Goal: Task Accomplishment & Management: Use online tool/utility

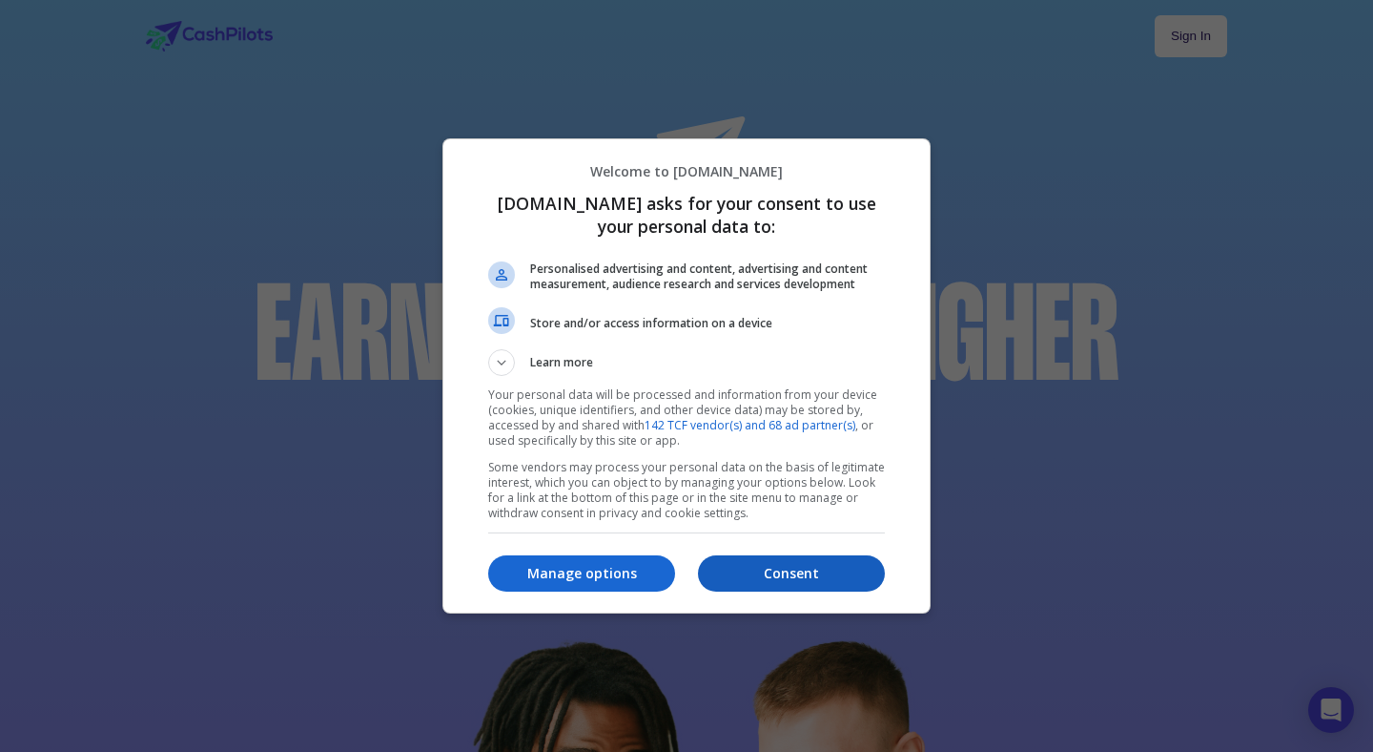
click at [764, 577] on p "Consent" at bounding box center [791, 573] width 187 height 19
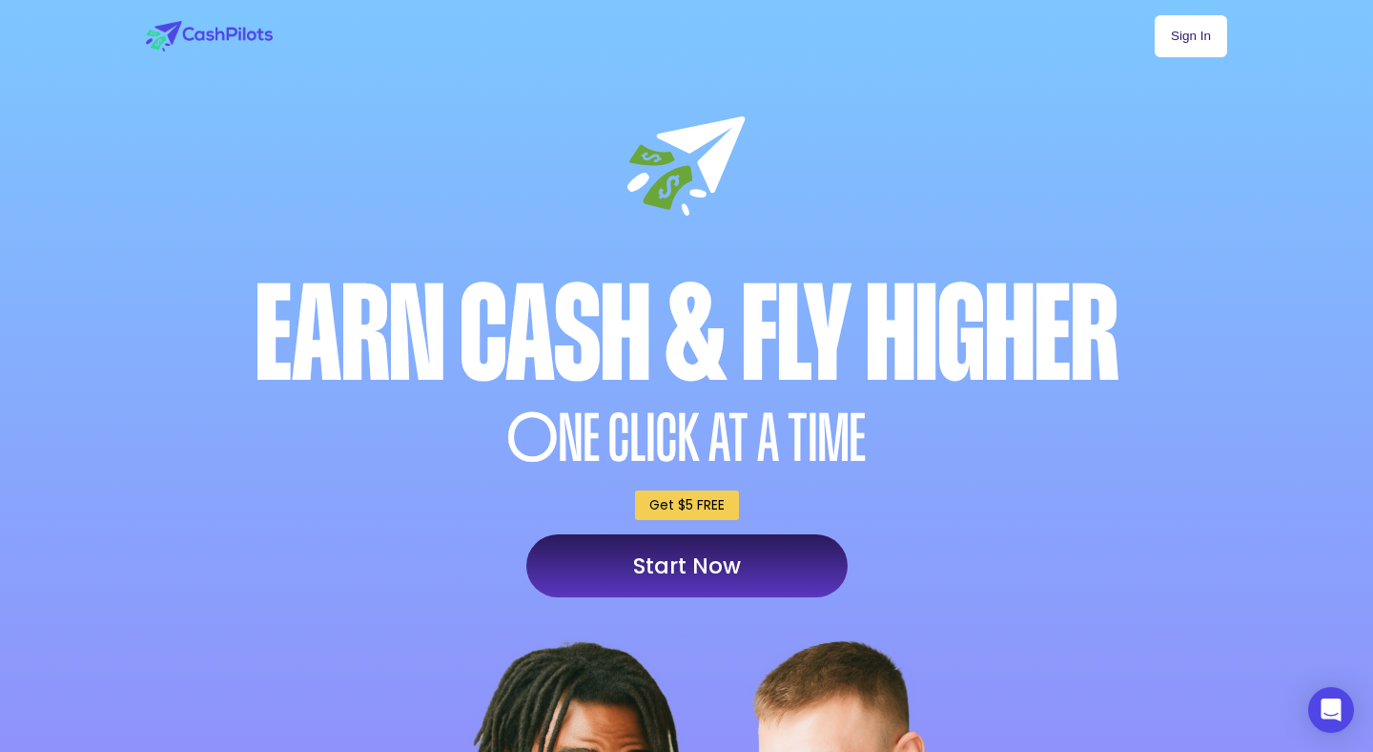
click at [1206, 33] on link "Sign In" at bounding box center [1191, 36] width 72 height 42
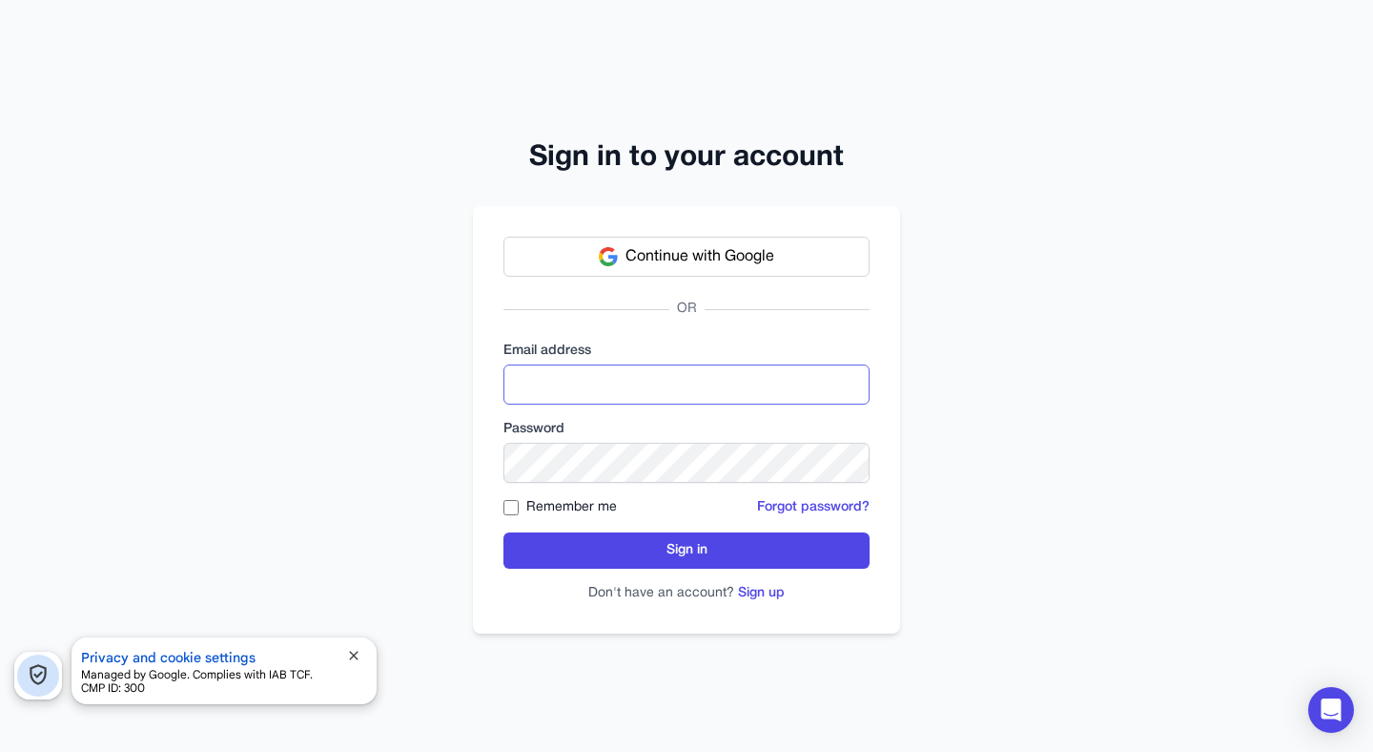
click at [642, 378] on input "email" at bounding box center [687, 384] width 366 height 40
type input "**********"
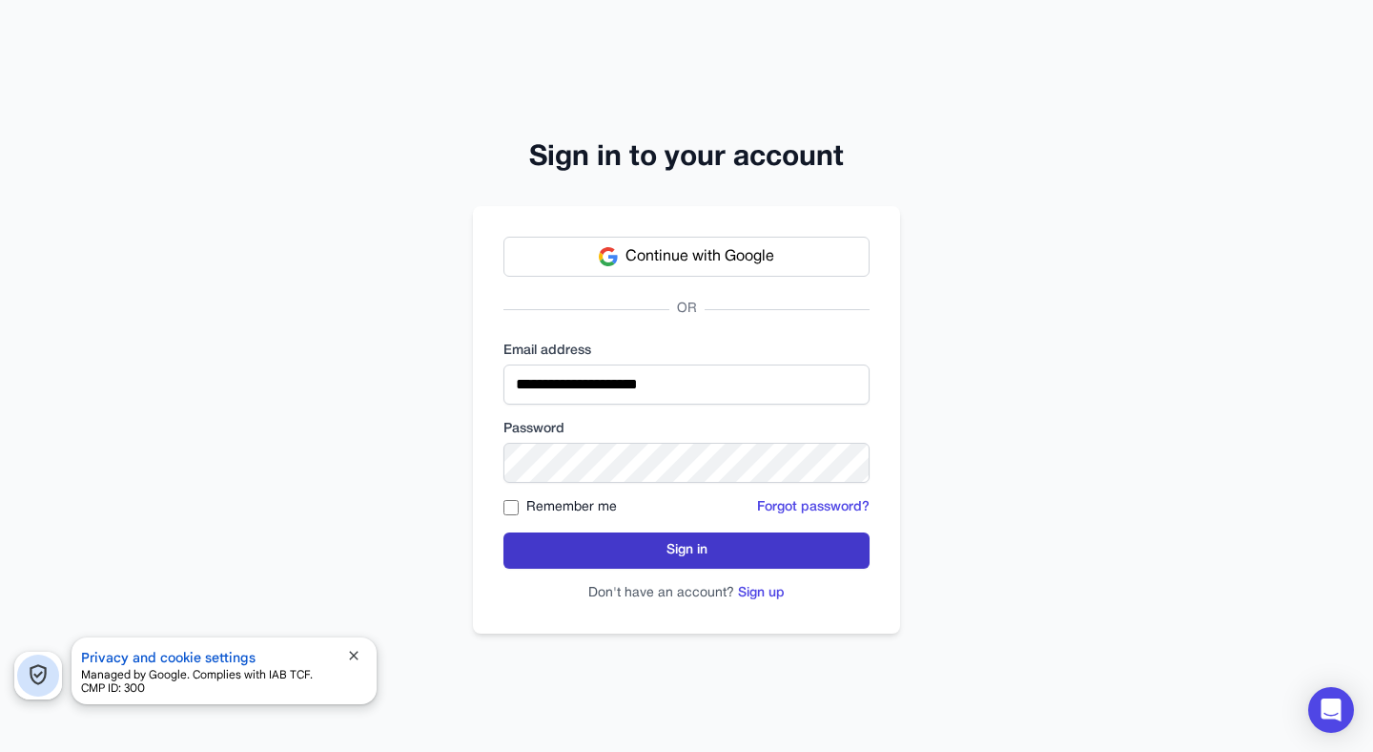
click at [591, 531] on form "**********" at bounding box center [687, 471] width 366 height 261
click at [598, 538] on button "Sign in" at bounding box center [687, 550] width 366 height 36
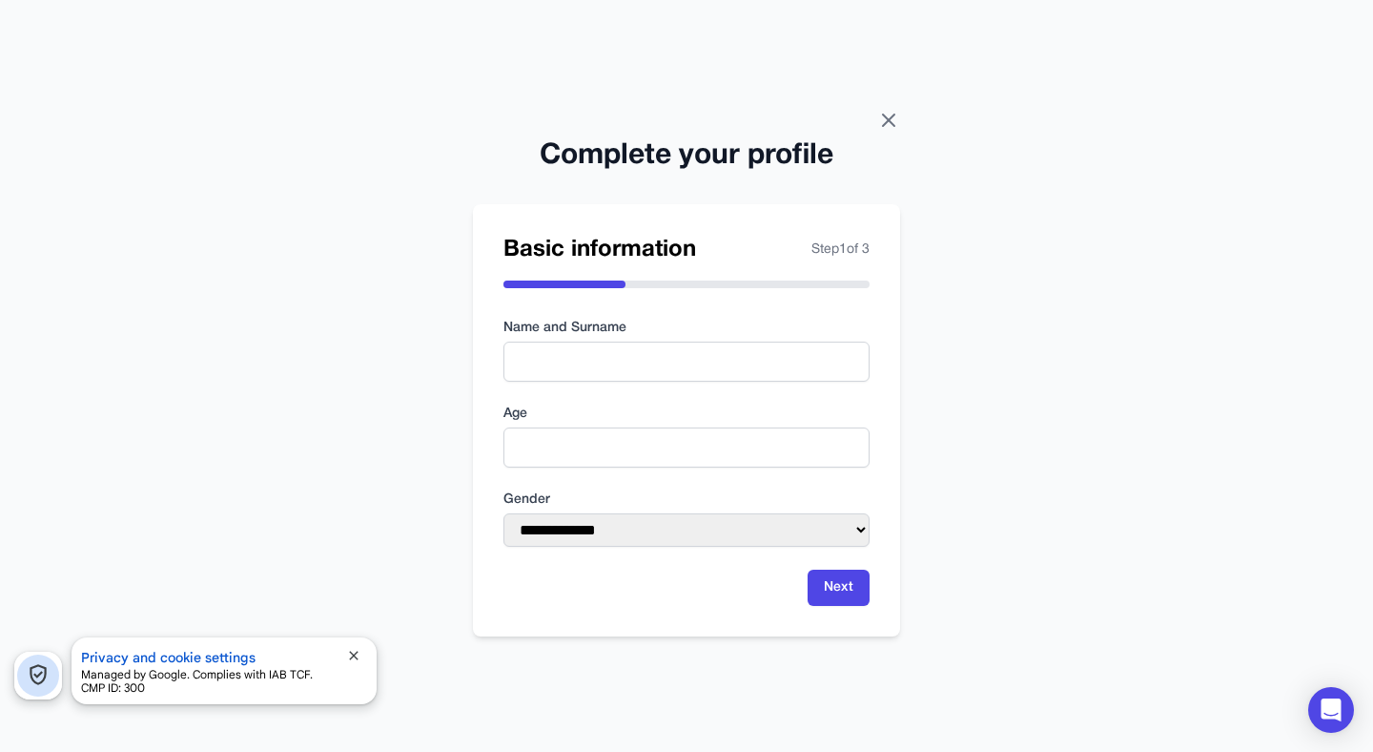
click at [890, 122] on icon at bounding box center [888, 119] width 11 height 11
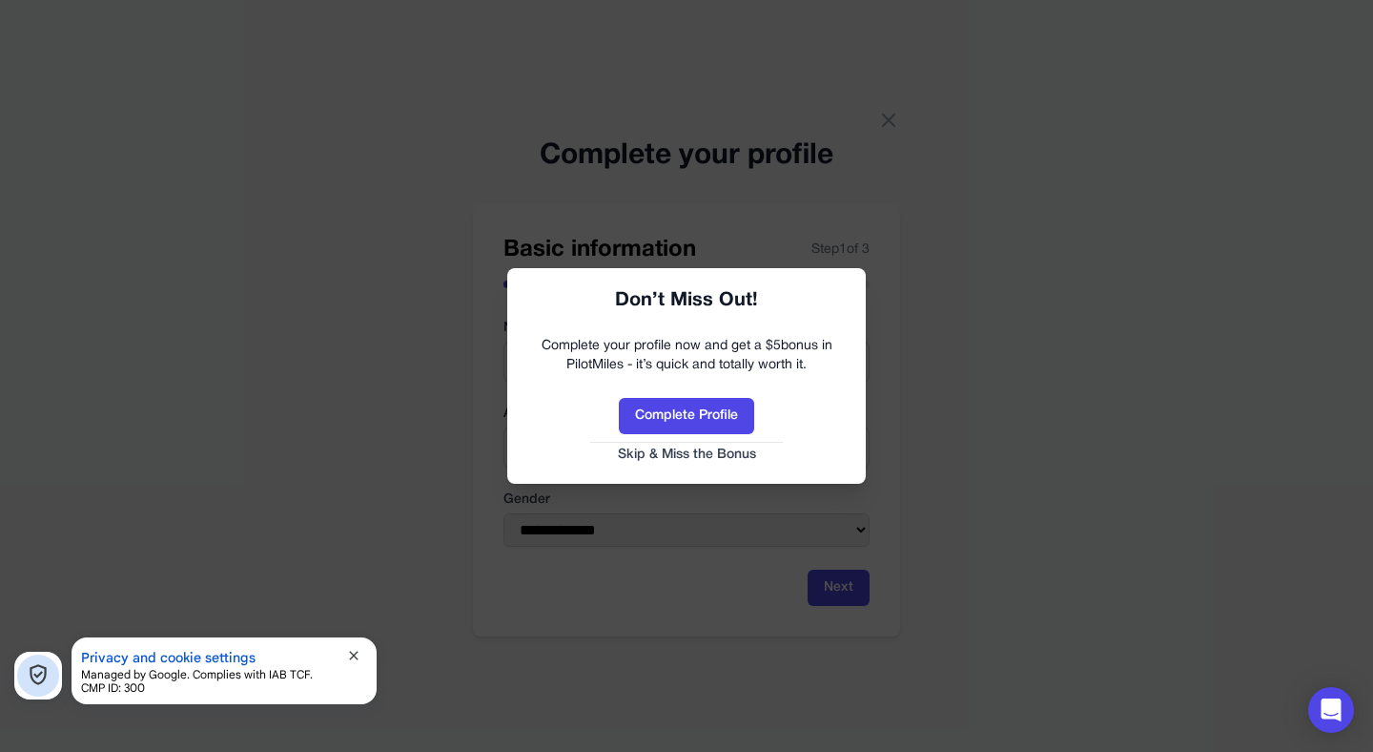
click at [708, 455] on button "Skip & Miss the Bonus" at bounding box center [686, 454] width 320 height 19
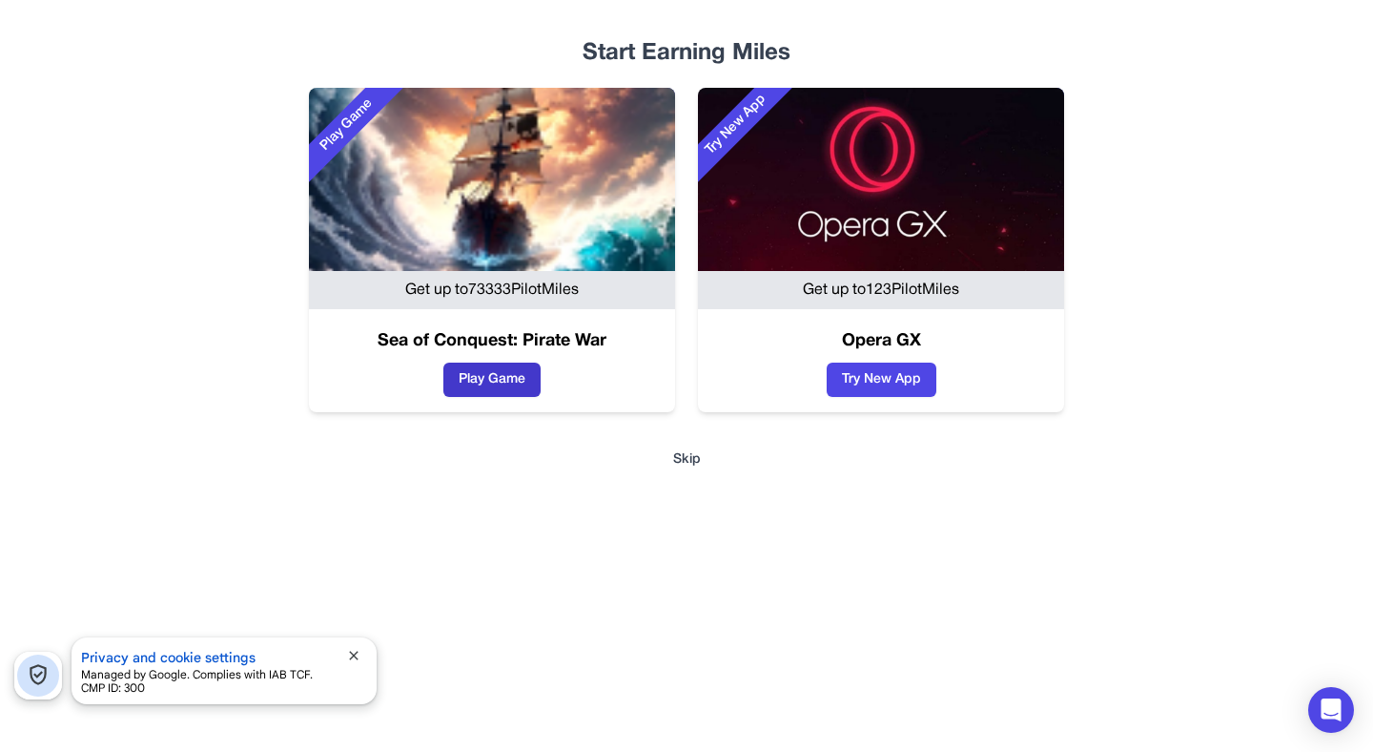
click at [484, 367] on button "Play Game" at bounding box center [491, 379] width 97 height 34
click at [684, 455] on button "Skip" at bounding box center [687, 459] width 1160 height 19
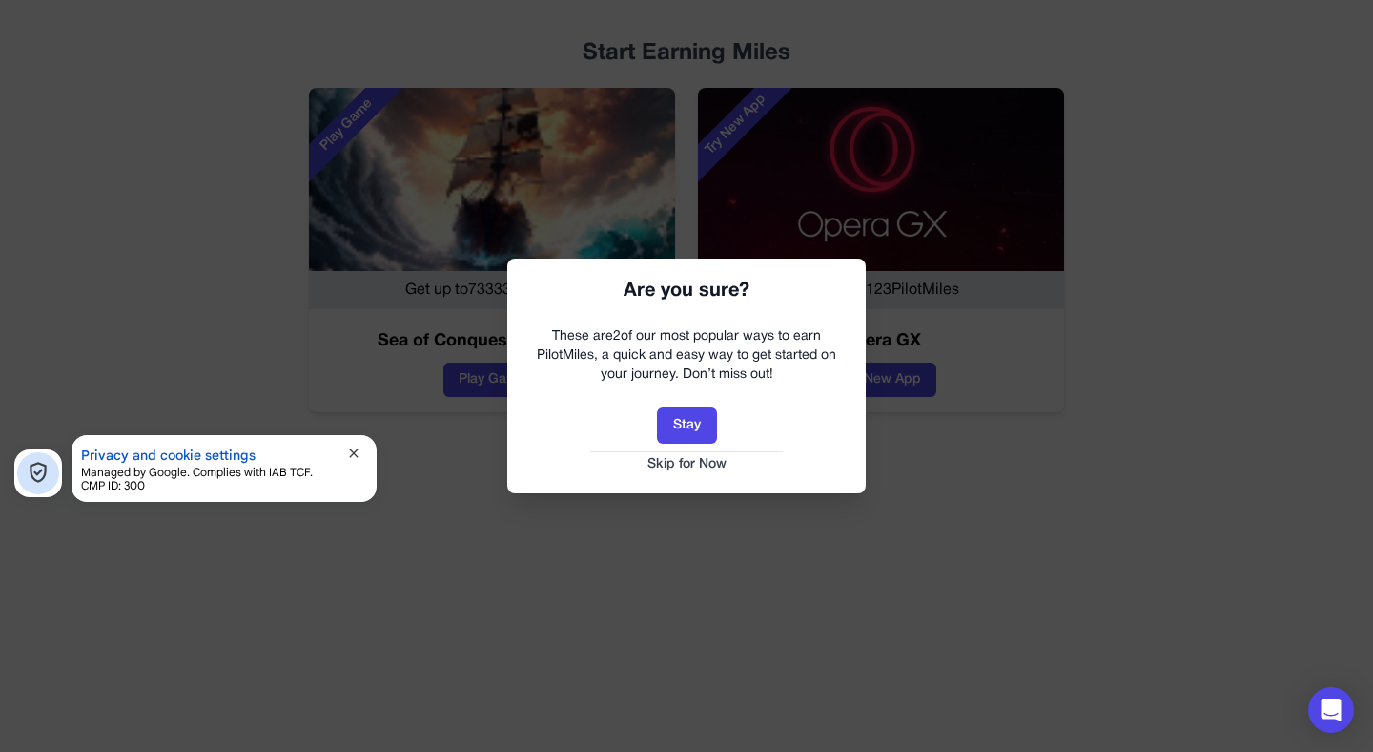
click at [694, 462] on button "Skip for Now" at bounding box center [686, 464] width 320 height 19
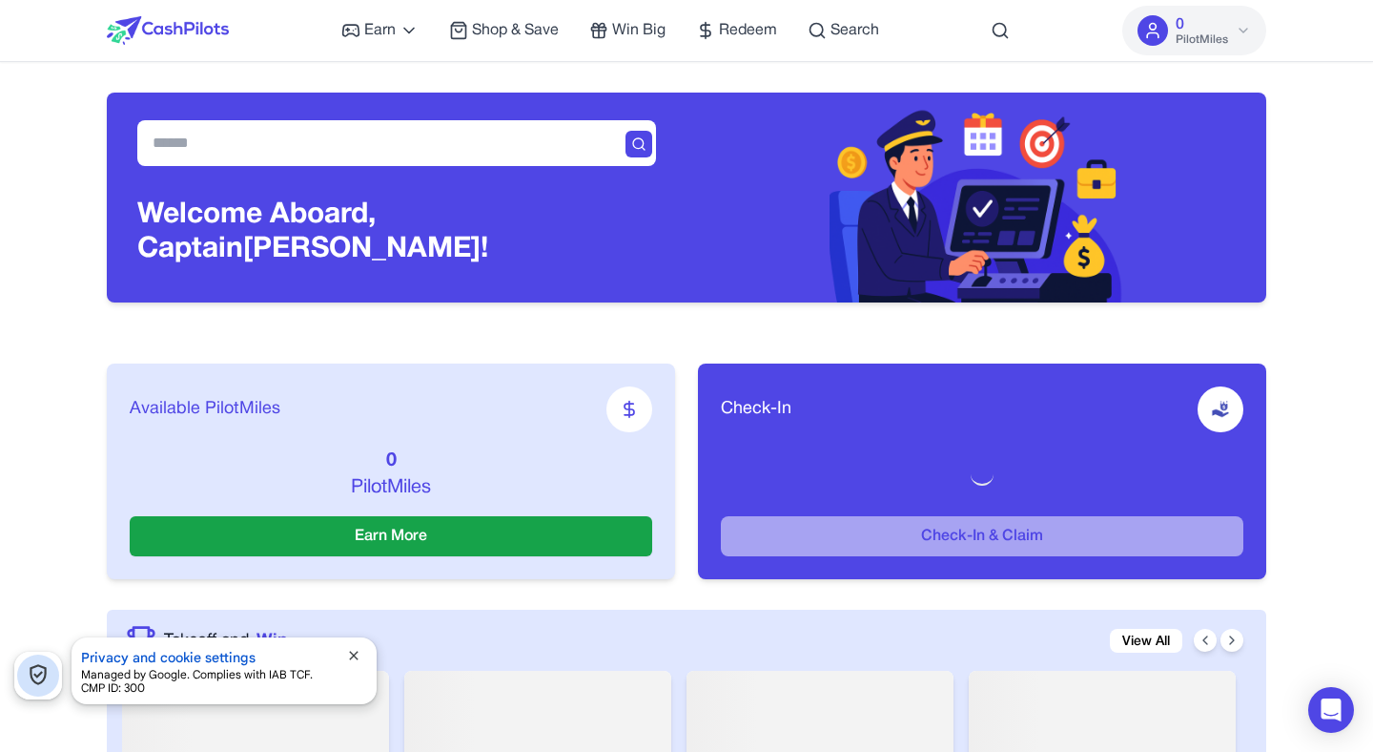
click at [361, 449] on p "0" at bounding box center [391, 460] width 523 height 27
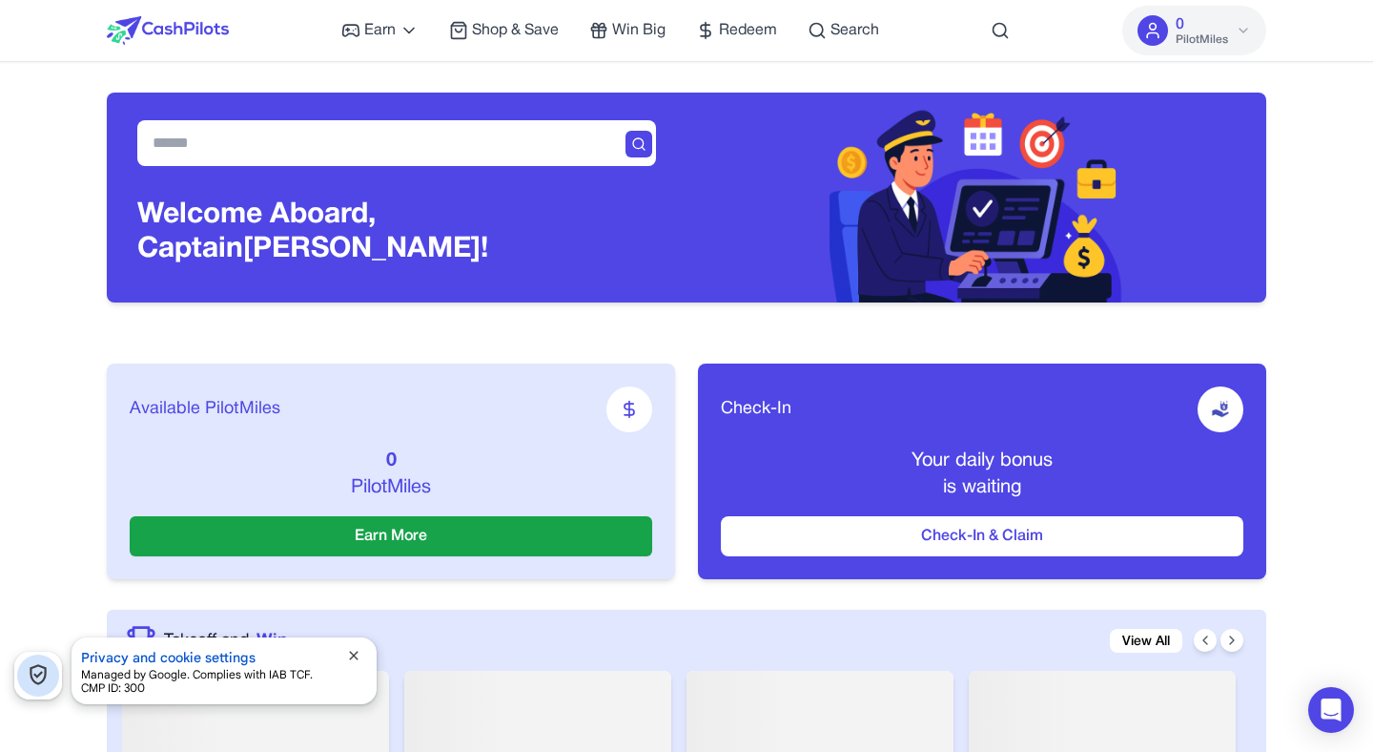
click at [354, 649] on span "close" at bounding box center [353, 655] width 15 height 15
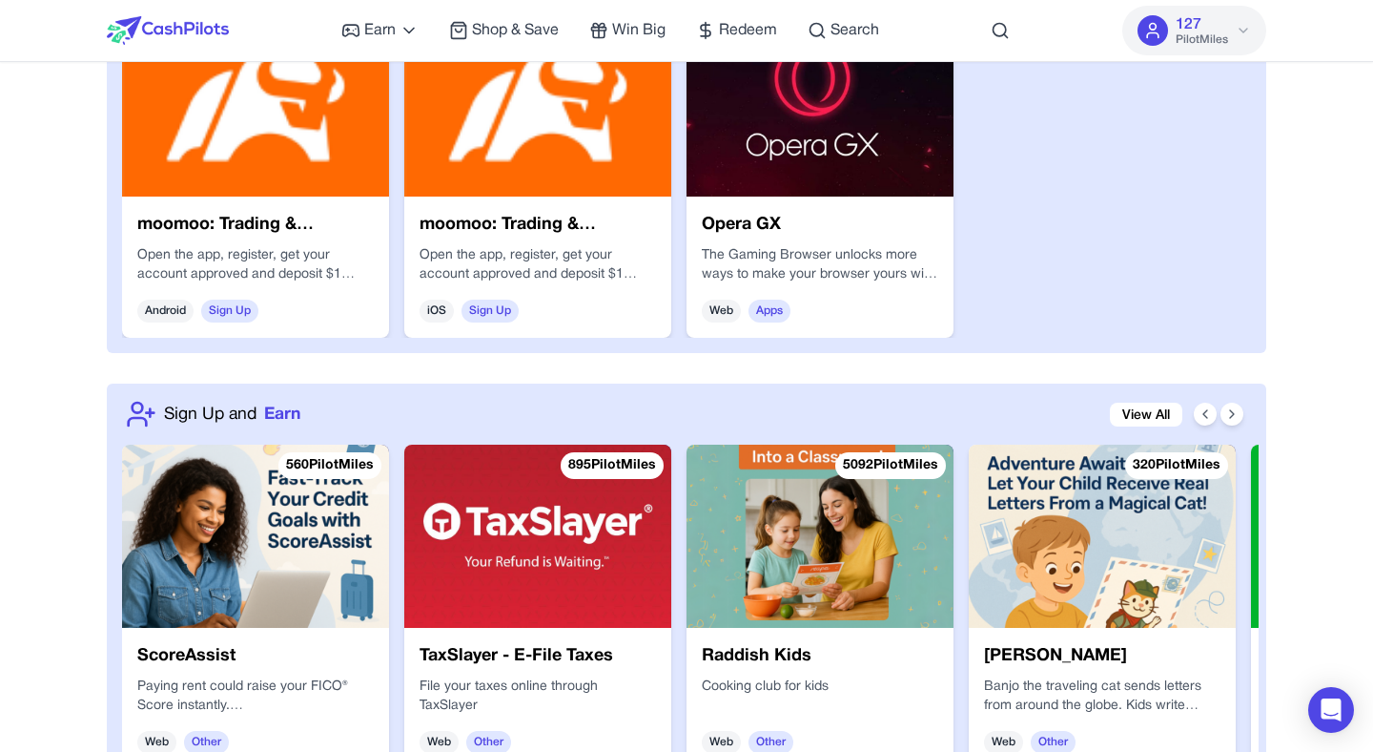
scroll to position [1621, 0]
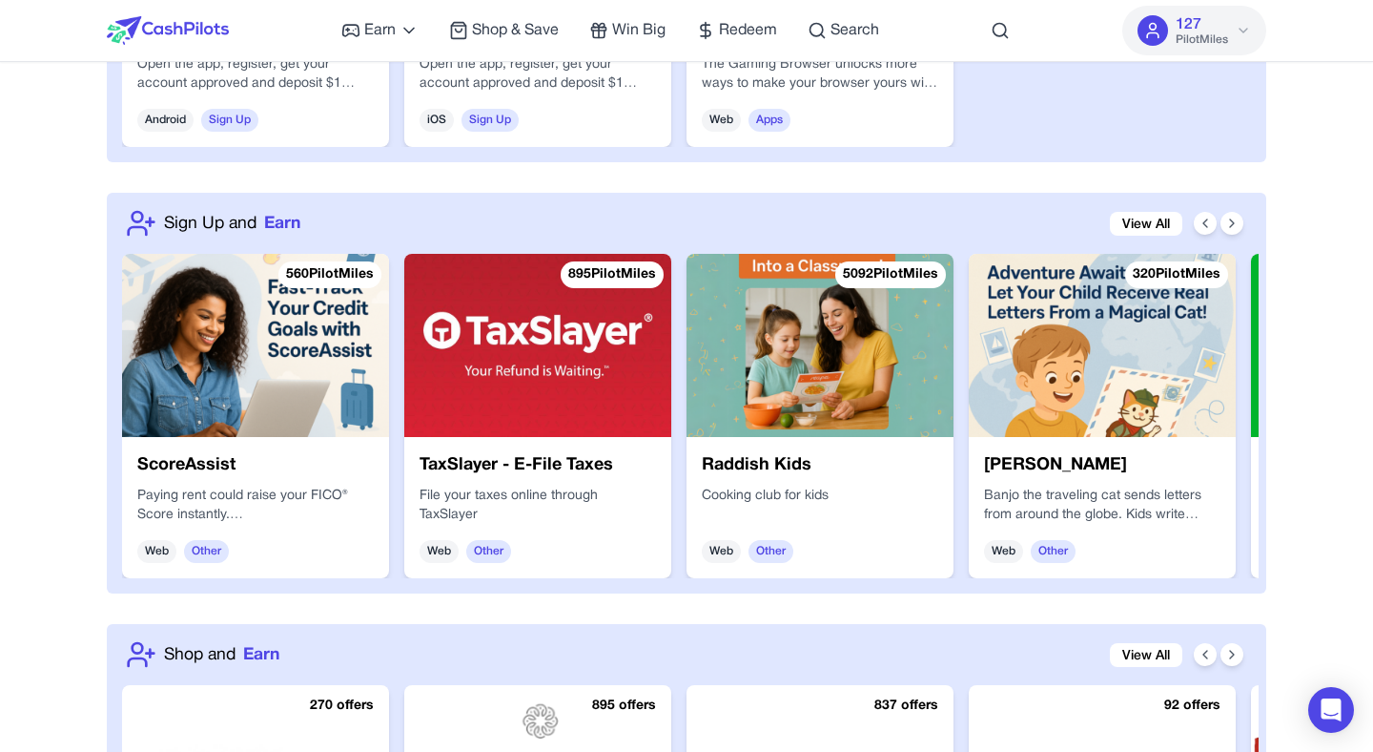
click at [505, 367] on img at bounding box center [537, 345] width 267 height 183
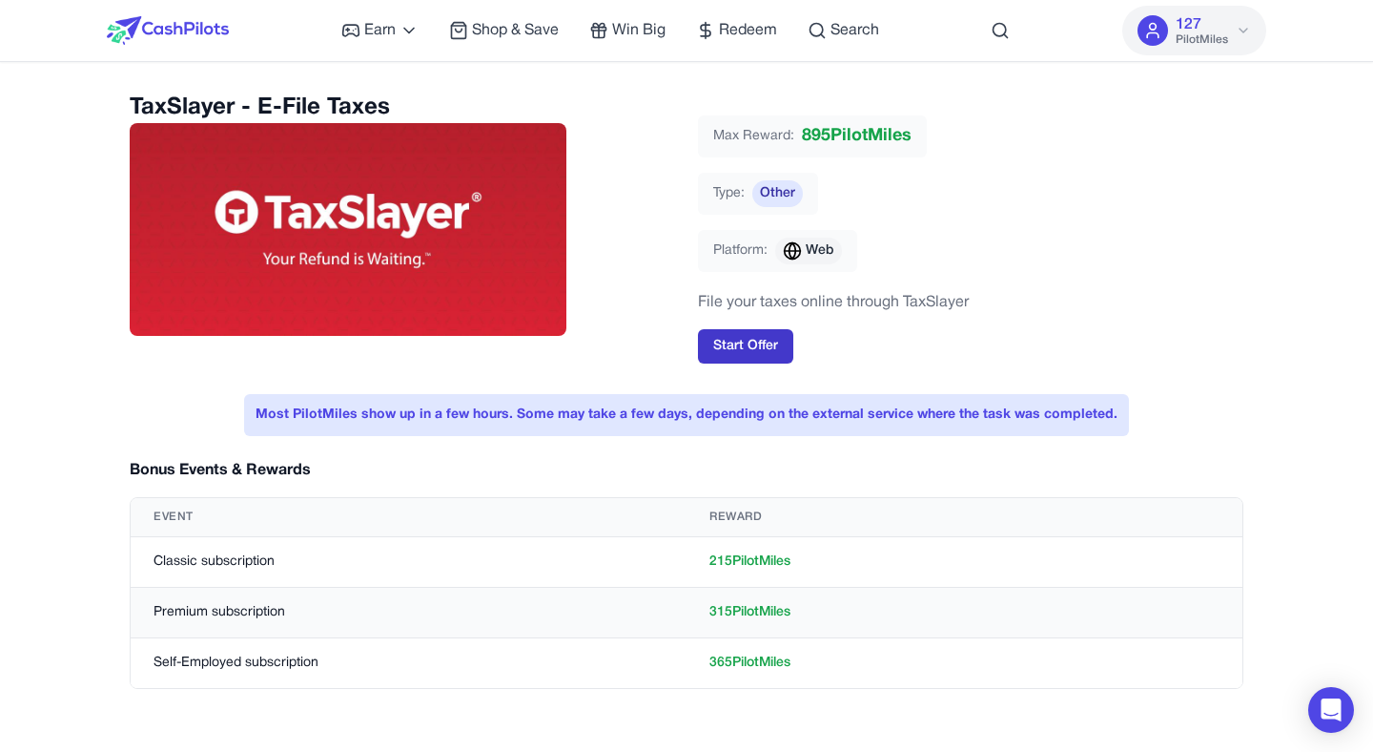
click at [742, 344] on button "Start Offer" at bounding box center [745, 346] width 95 height 34
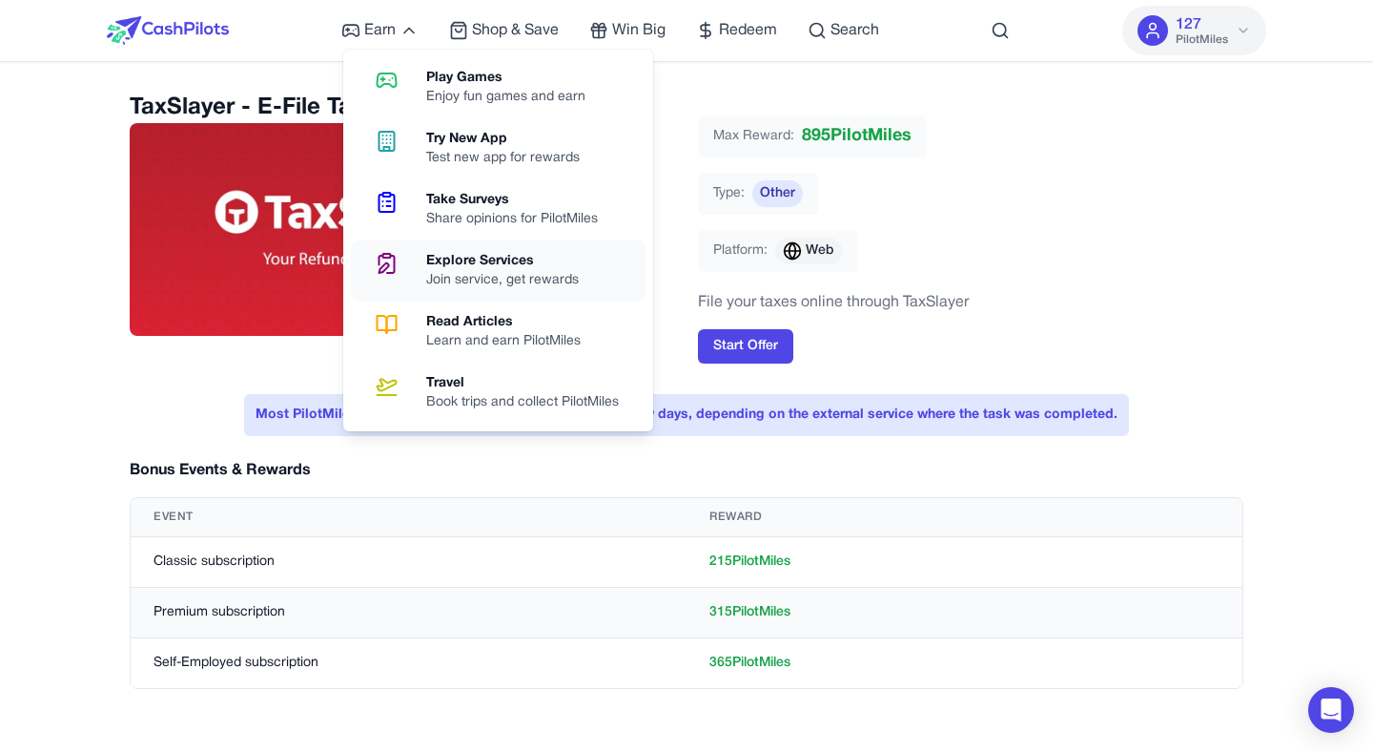
click at [449, 258] on div "Explore Services" at bounding box center [510, 261] width 168 height 19
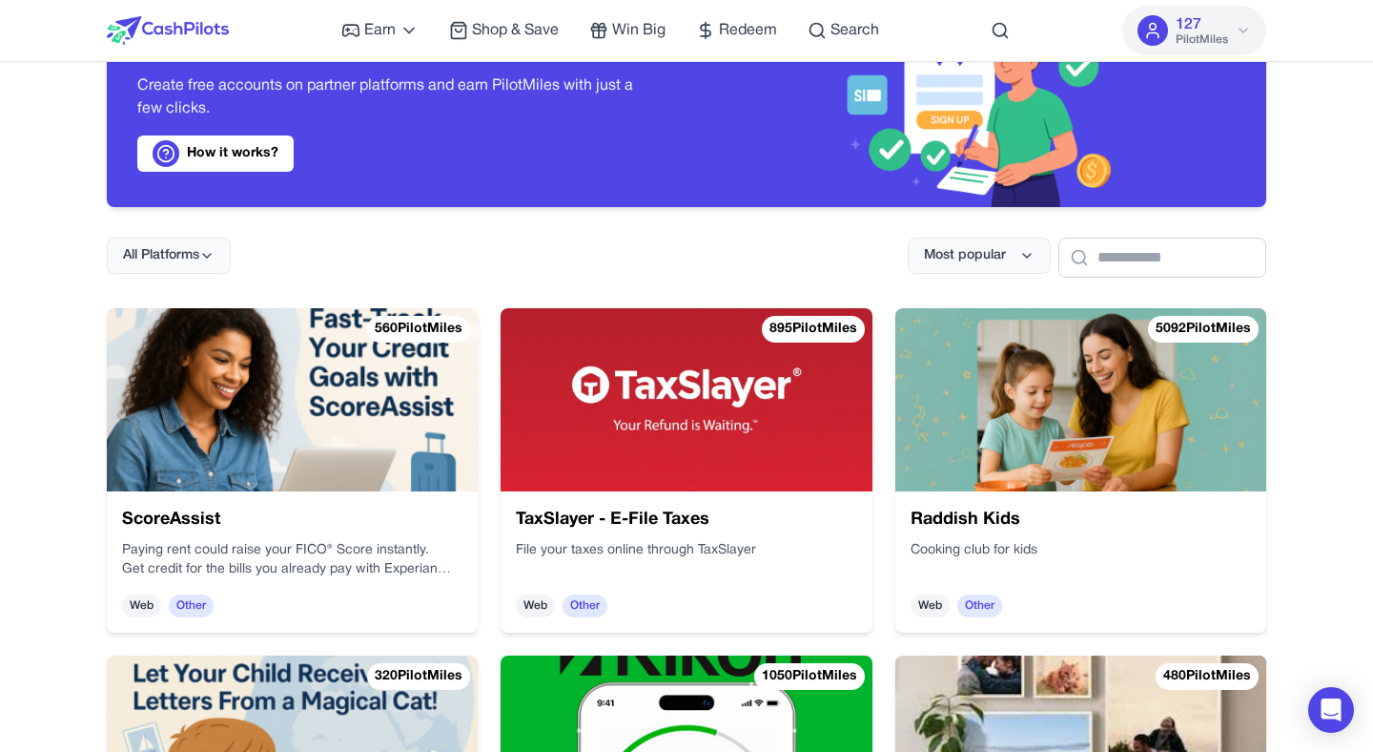
scroll to position [191, 0]
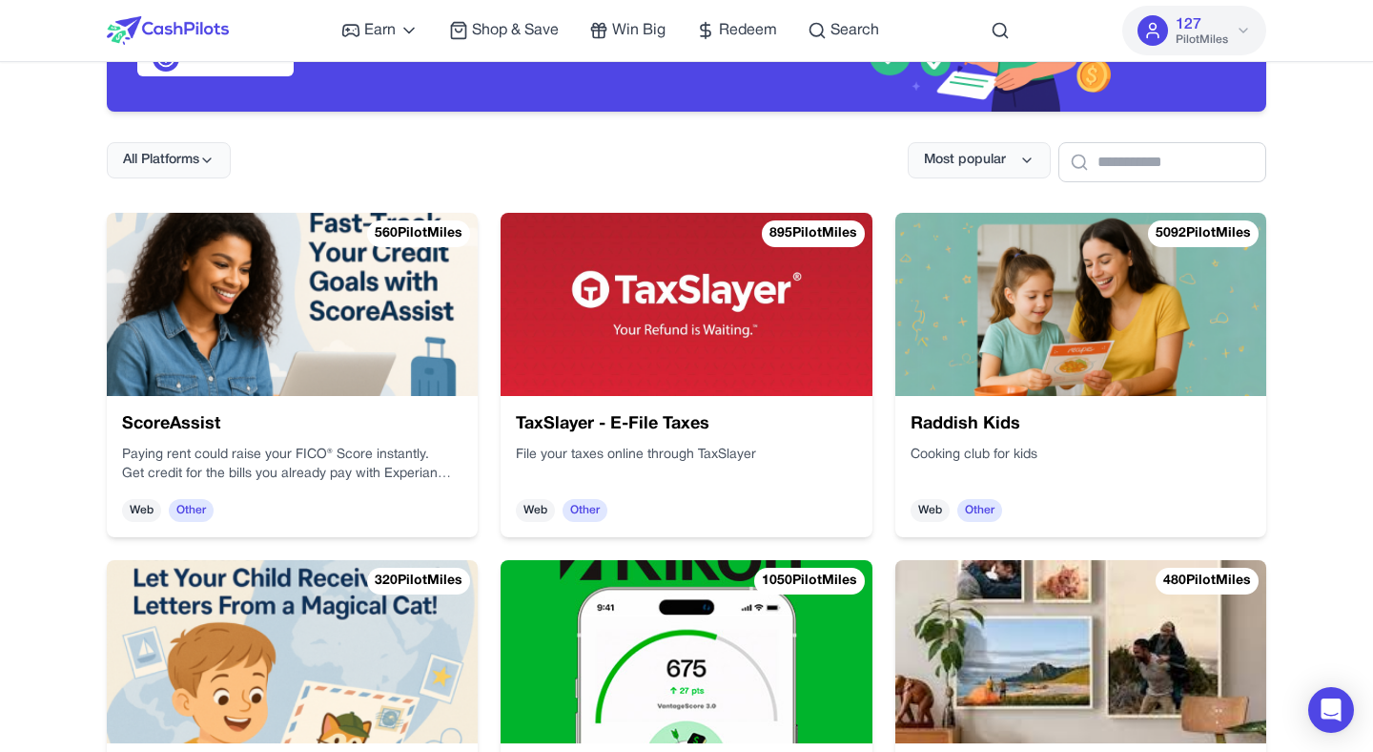
click at [259, 278] on img at bounding box center [292, 304] width 371 height 183
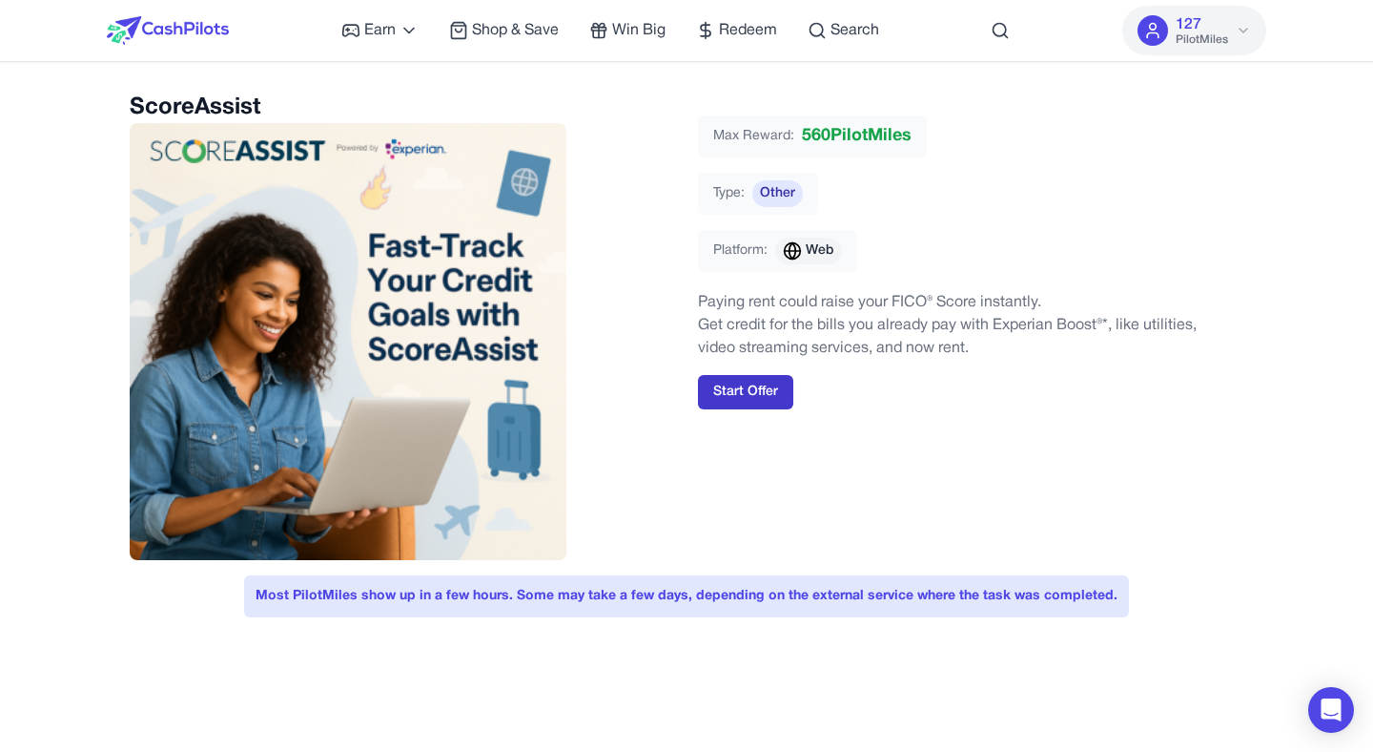
click at [733, 382] on button "Start Offer" at bounding box center [745, 392] width 95 height 34
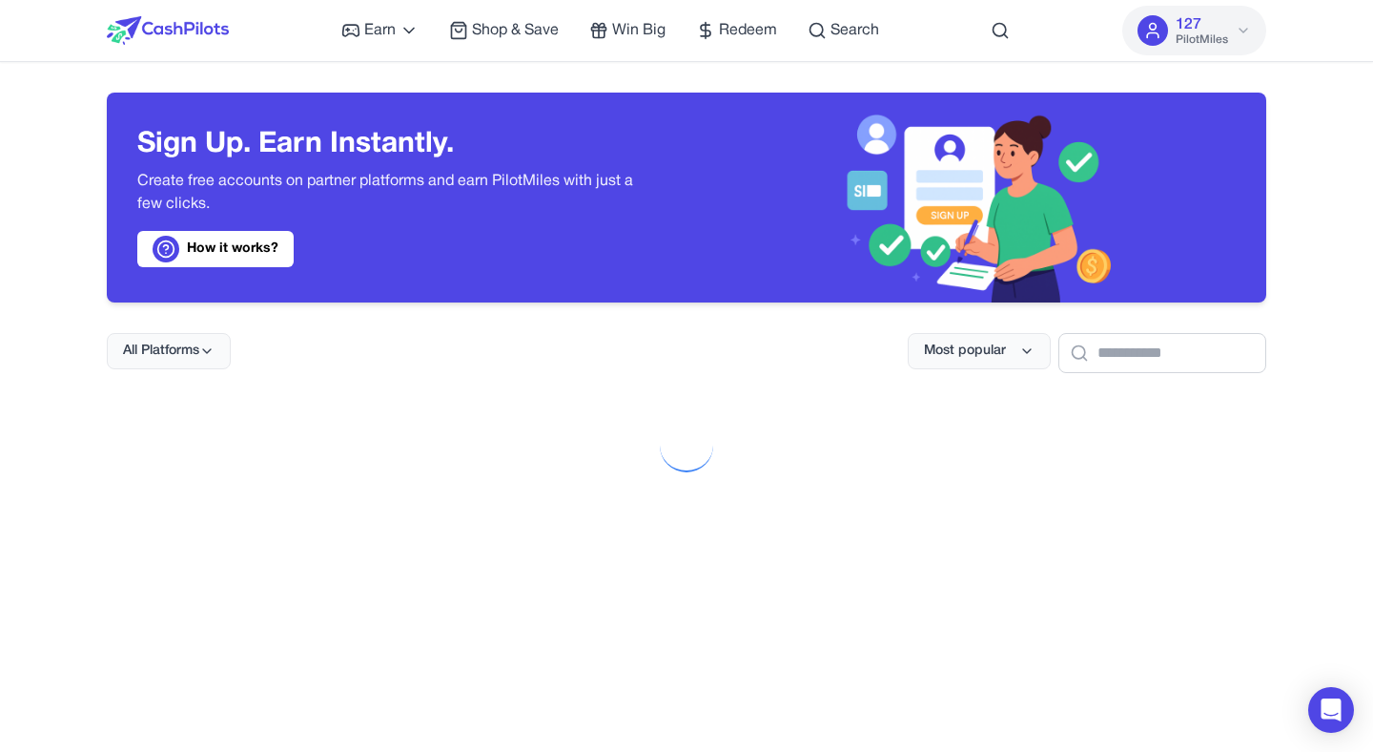
scroll to position [502, 0]
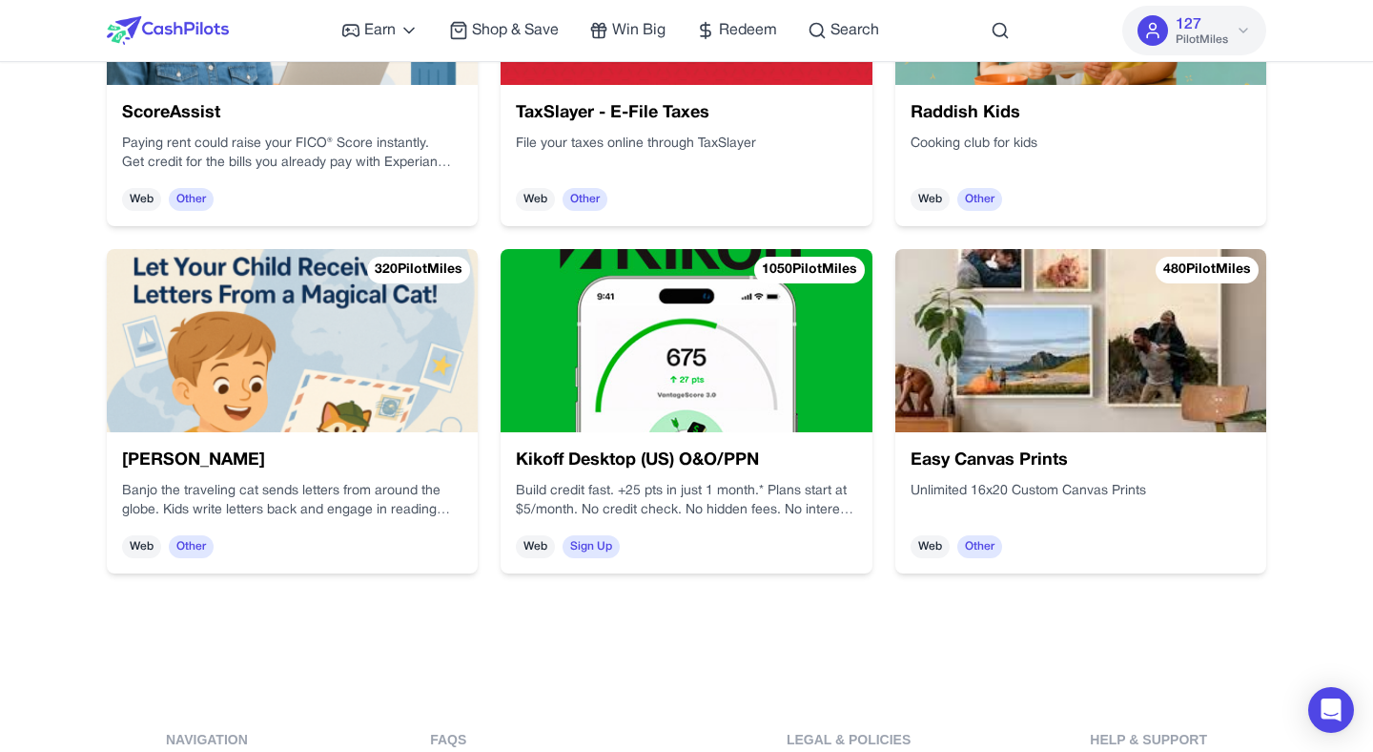
click at [548, 162] on img at bounding box center [343, 17] width 410 height 289
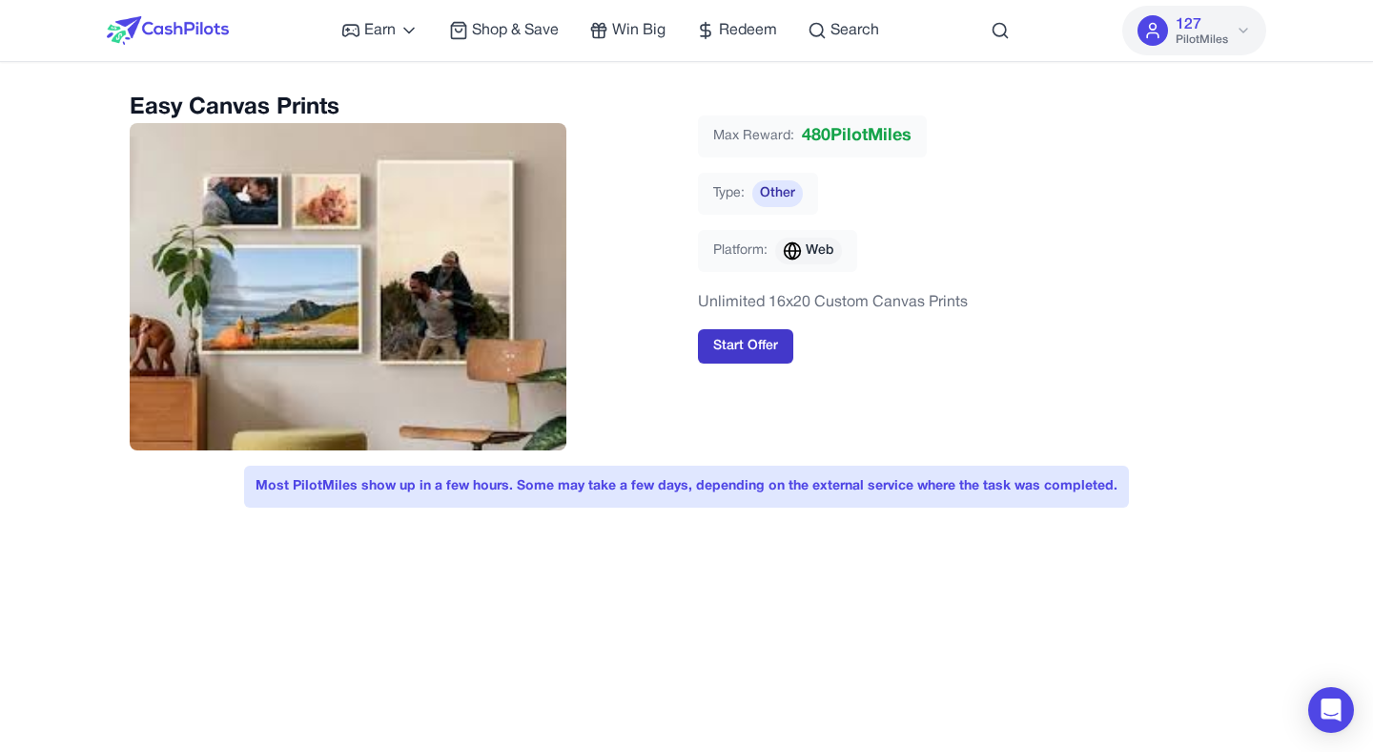
click at [781, 335] on button "Start Offer" at bounding box center [745, 346] width 95 height 34
